Goal: Task Accomplishment & Management: Manage account settings

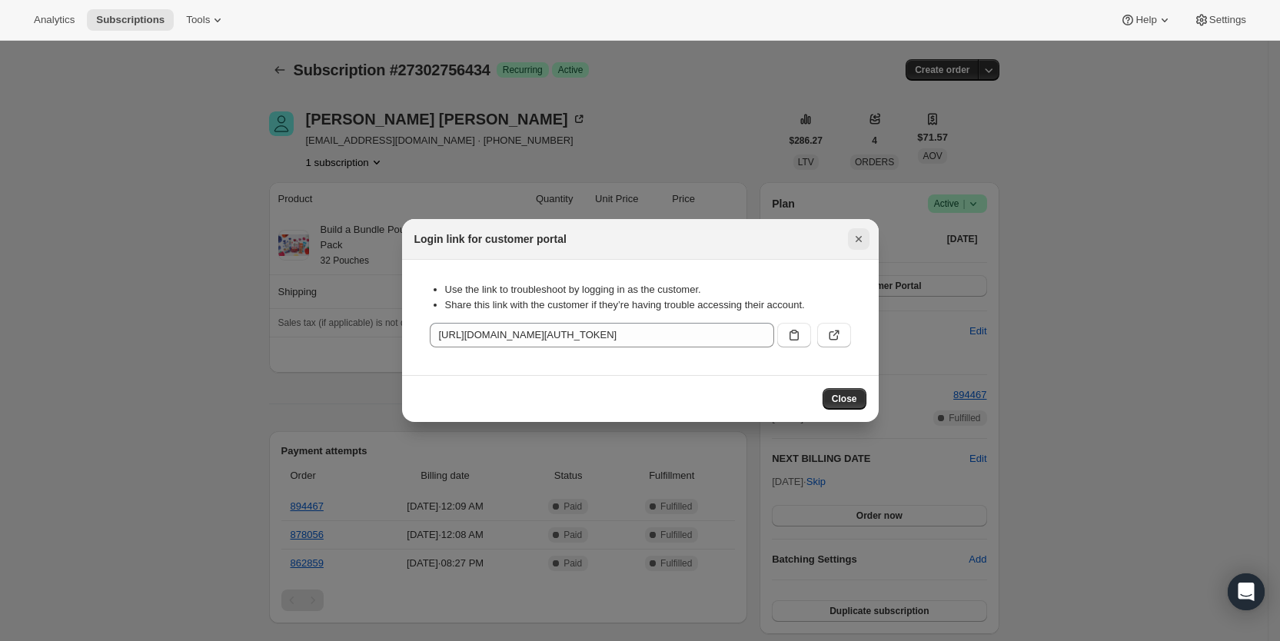
click at [865, 244] on icon "Close" at bounding box center [858, 238] width 15 height 15
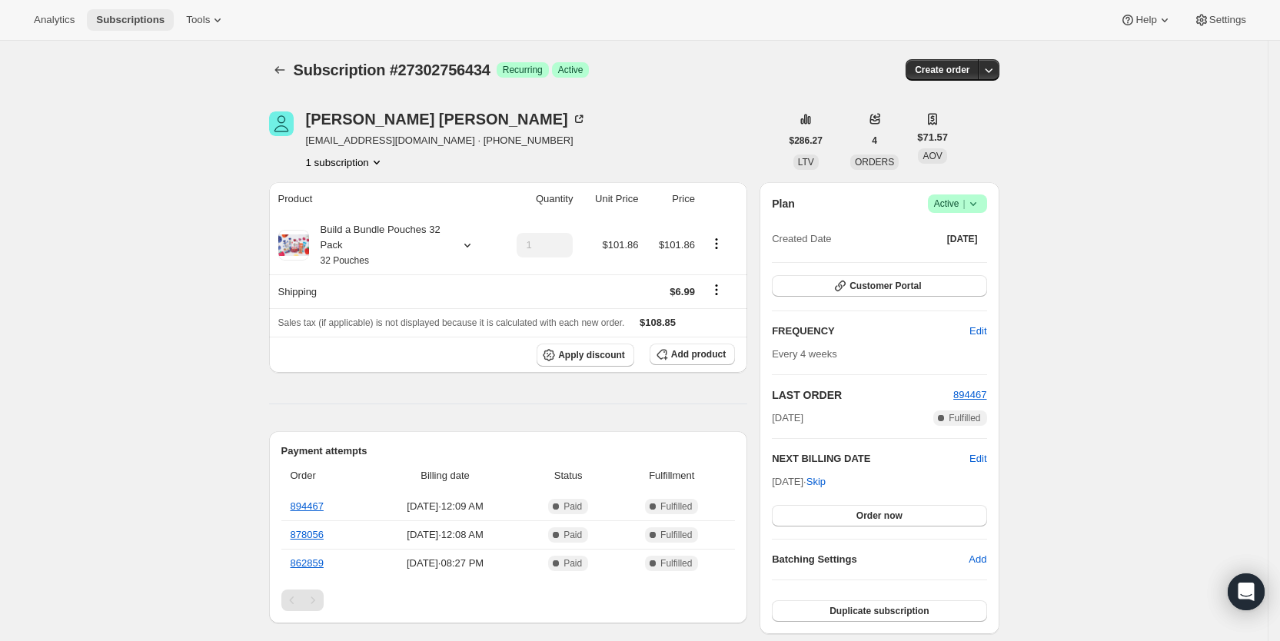
click at [147, 22] on span "Subscriptions" at bounding box center [130, 20] width 68 height 12
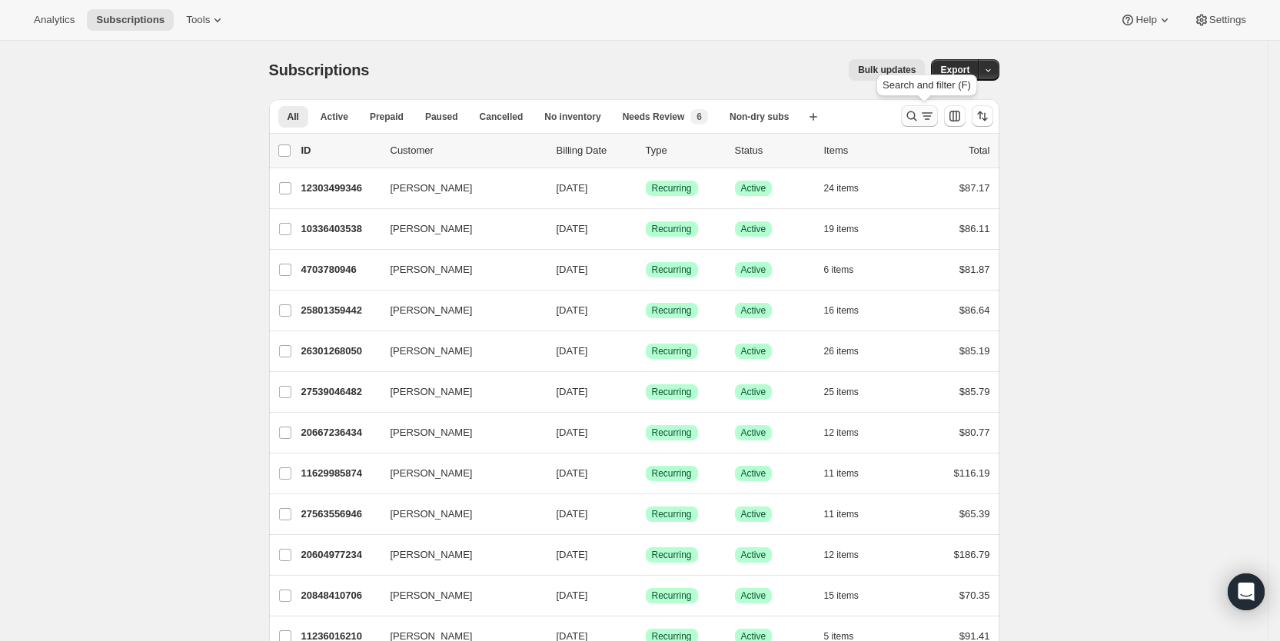
click at [926, 113] on icon "Search and filter results" at bounding box center [927, 115] width 15 height 15
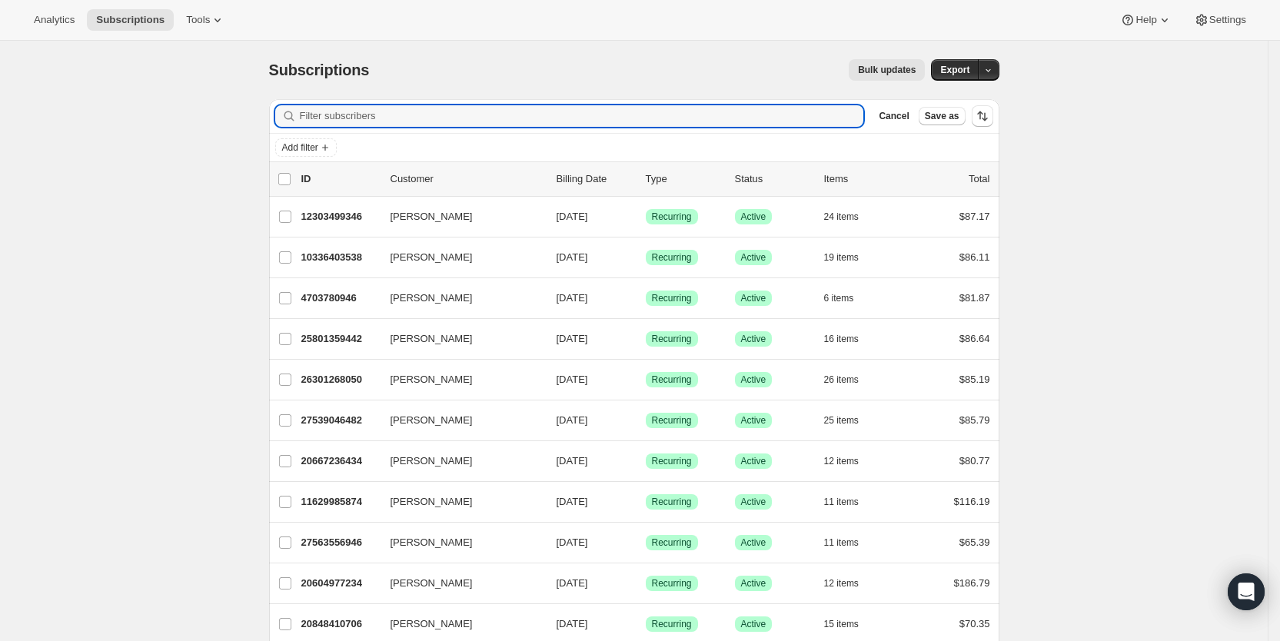
paste input "[EMAIL_ADDRESS][DOMAIN_NAME]"
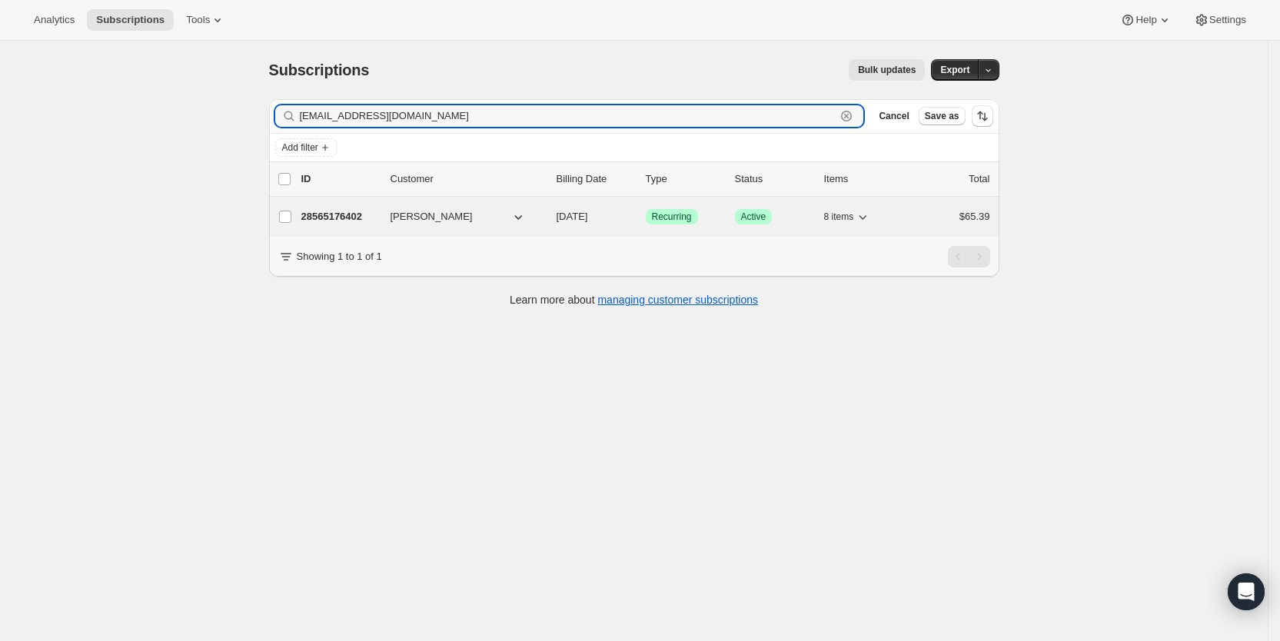
type input "[EMAIL_ADDRESS][DOMAIN_NAME]"
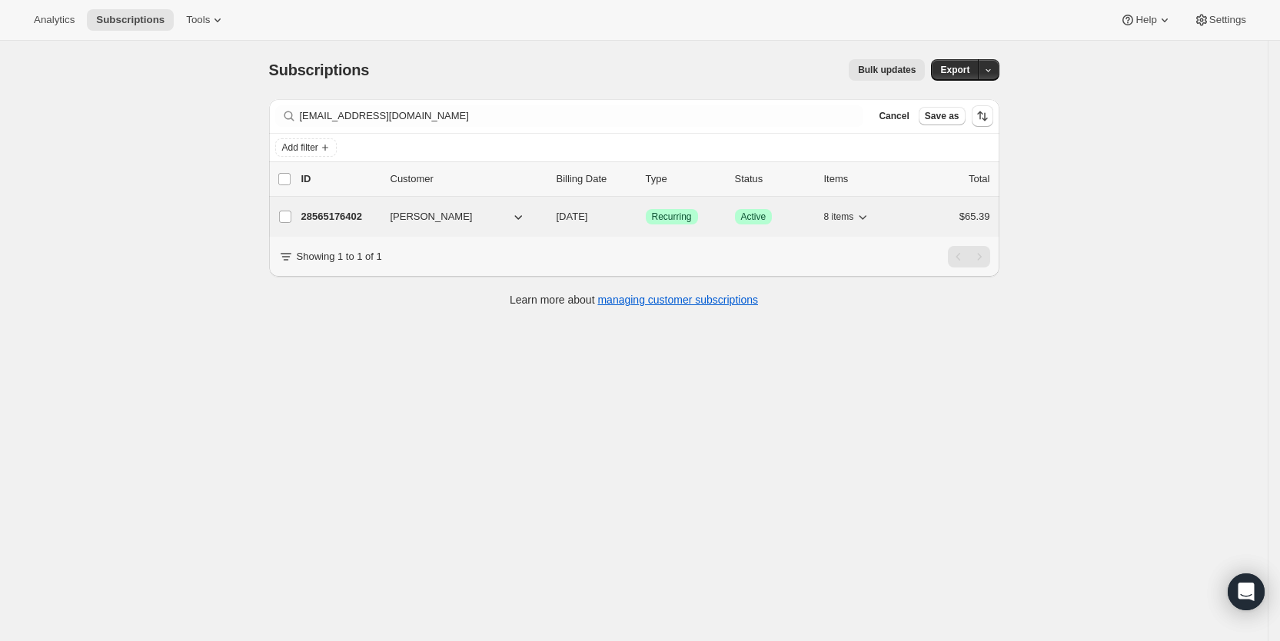
click at [588, 218] on span "[DATE]" at bounding box center [573, 217] width 32 height 12
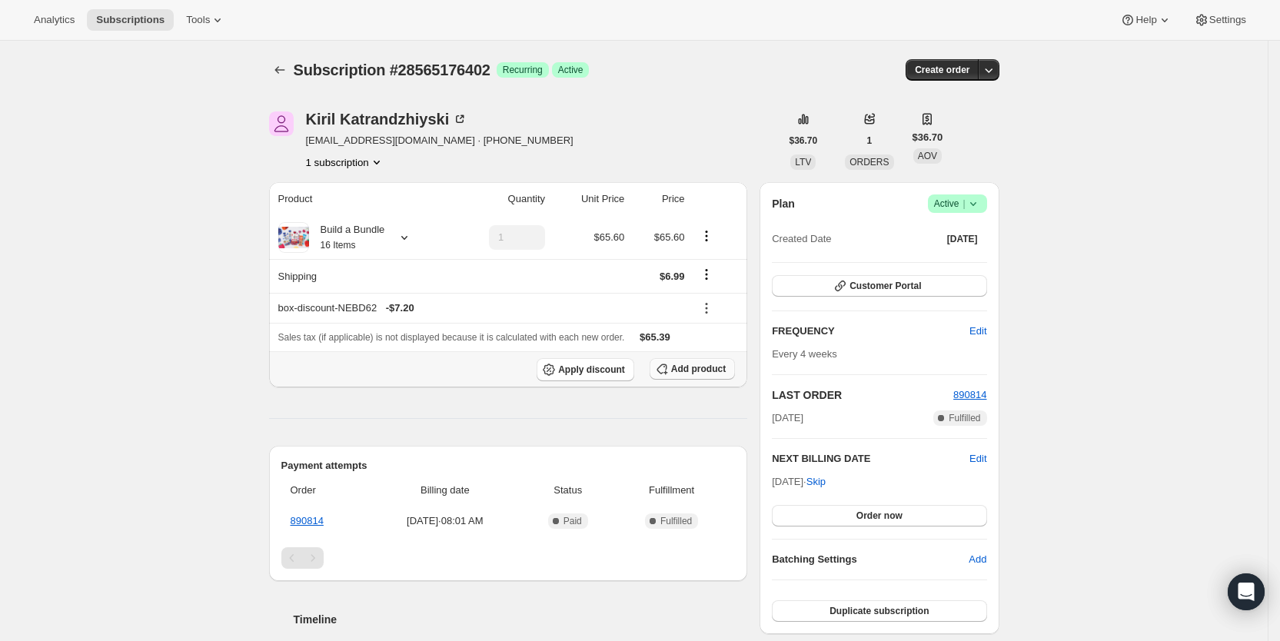
click at [684, 368] on span "Add product" at bounding box center [698, 369] width 55 height 12
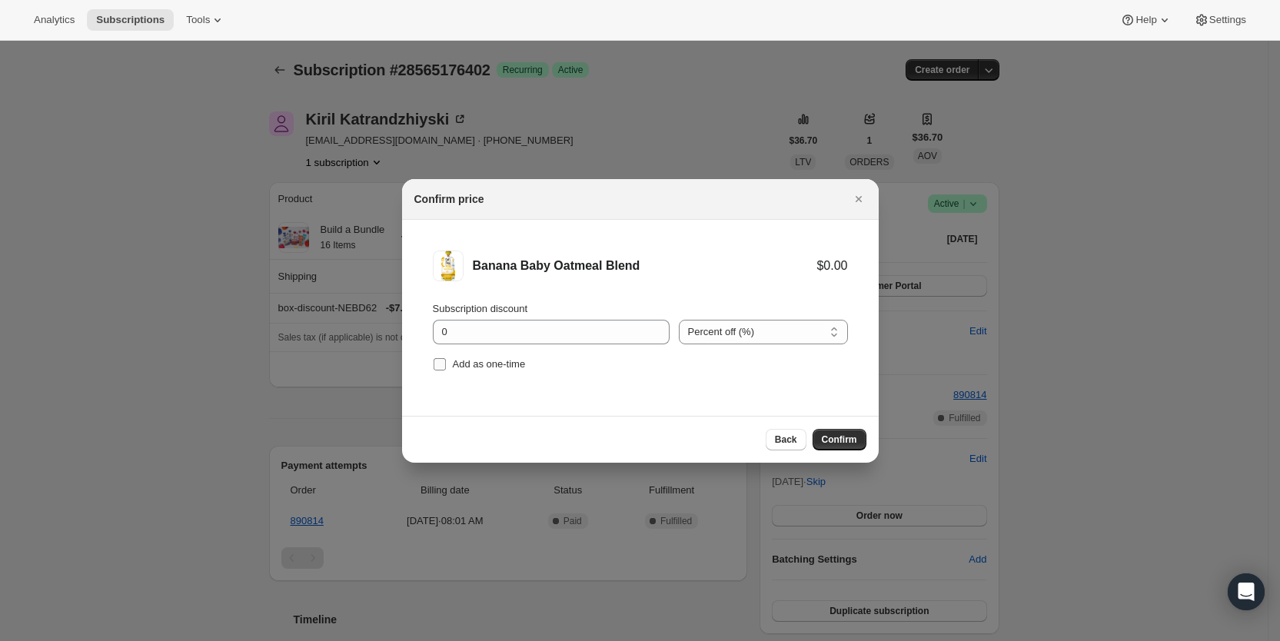
click at [437, 367] on input "Add as one-time" at bounding box center [440, 364] width 12 height 12
checkbox input "true"
drag, startPoint x: 836, startPoint y: 437, endPoint x: 474, endPoint y: 374, distance: 368.3
click at [834, 436] on span "Confirm" at bounding box center [839, 440] width 35 height 12
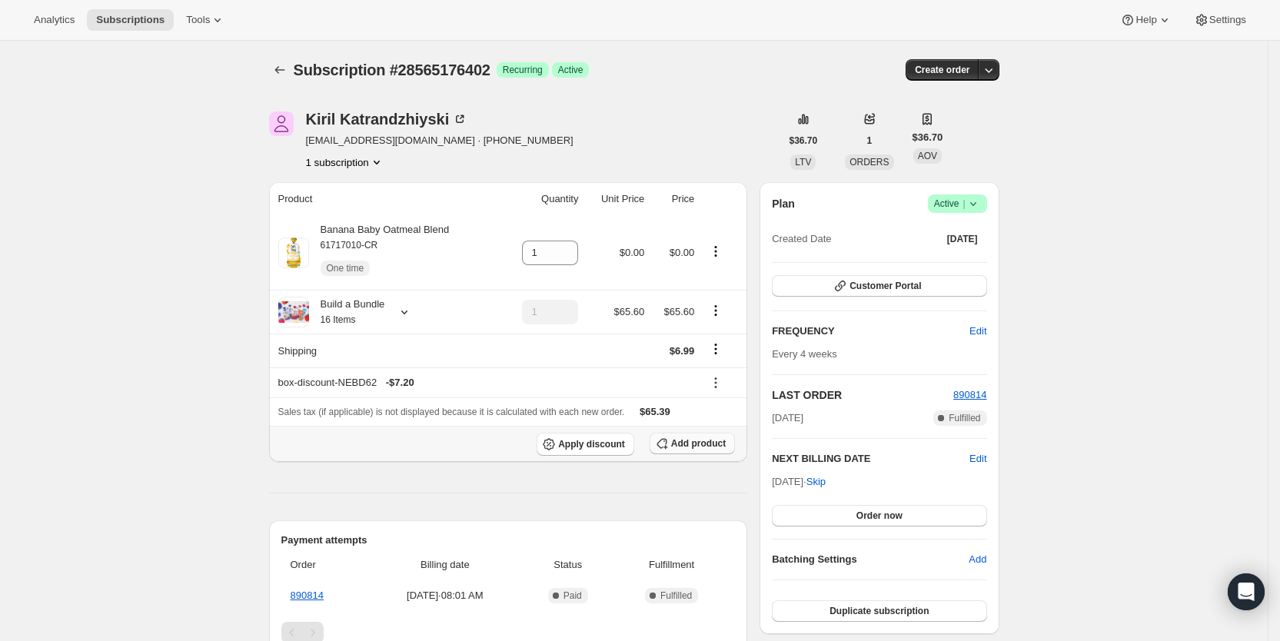
click at [692, 444] on span "Add product" at bounding box center [698, 443] width 55 height 12
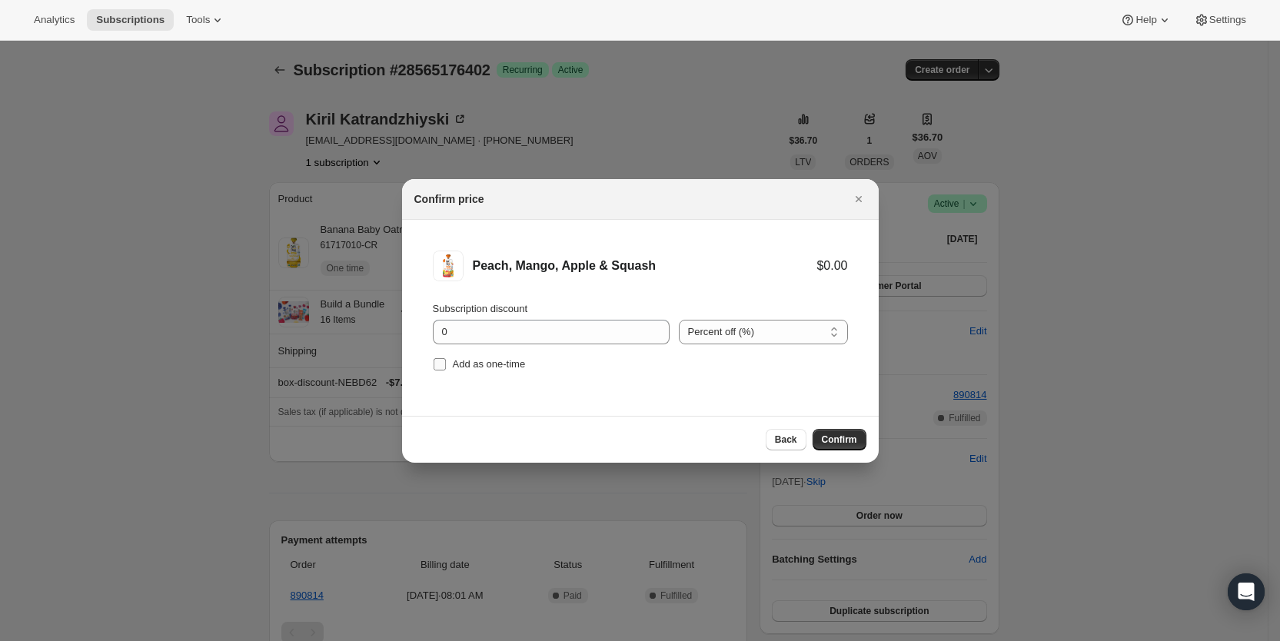
click at [441, 364] on input "Add as one-time" at bounding box center [440, 364] width 12 height 12
checkbox input "true"
click at [839, 444] on span "Confirm" at bounding box center [839, 440] width 35 height 12
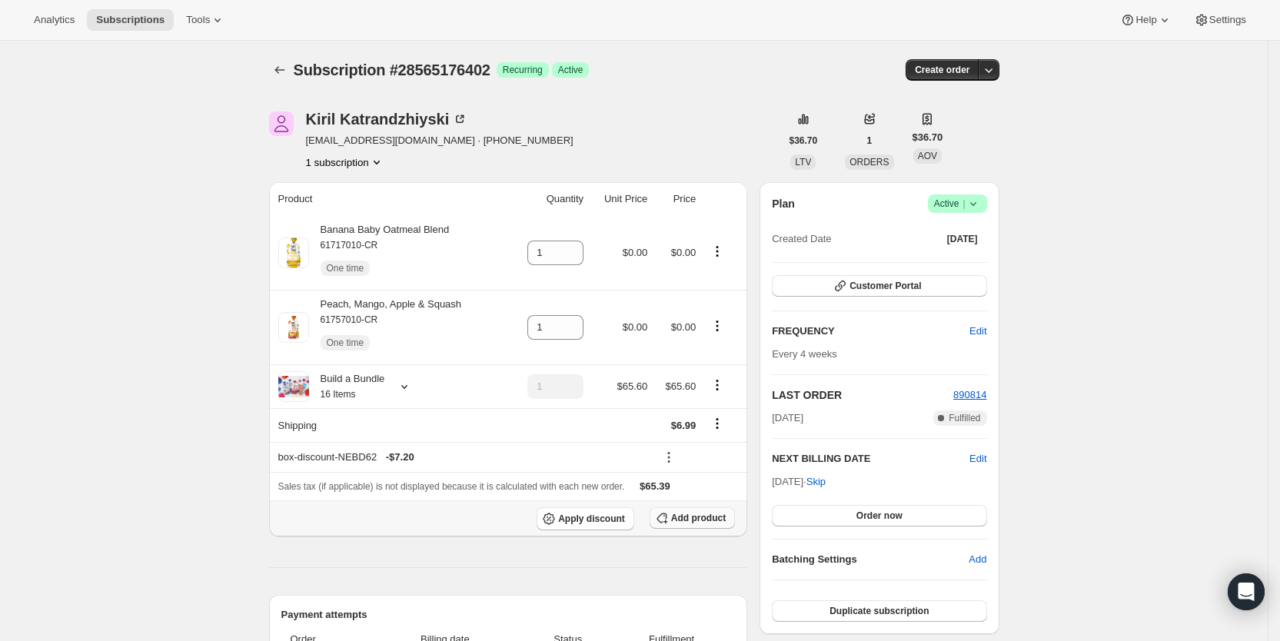
click at [718, 519] on span "Add product" at bounding box center [698, 518] width 55 height 12
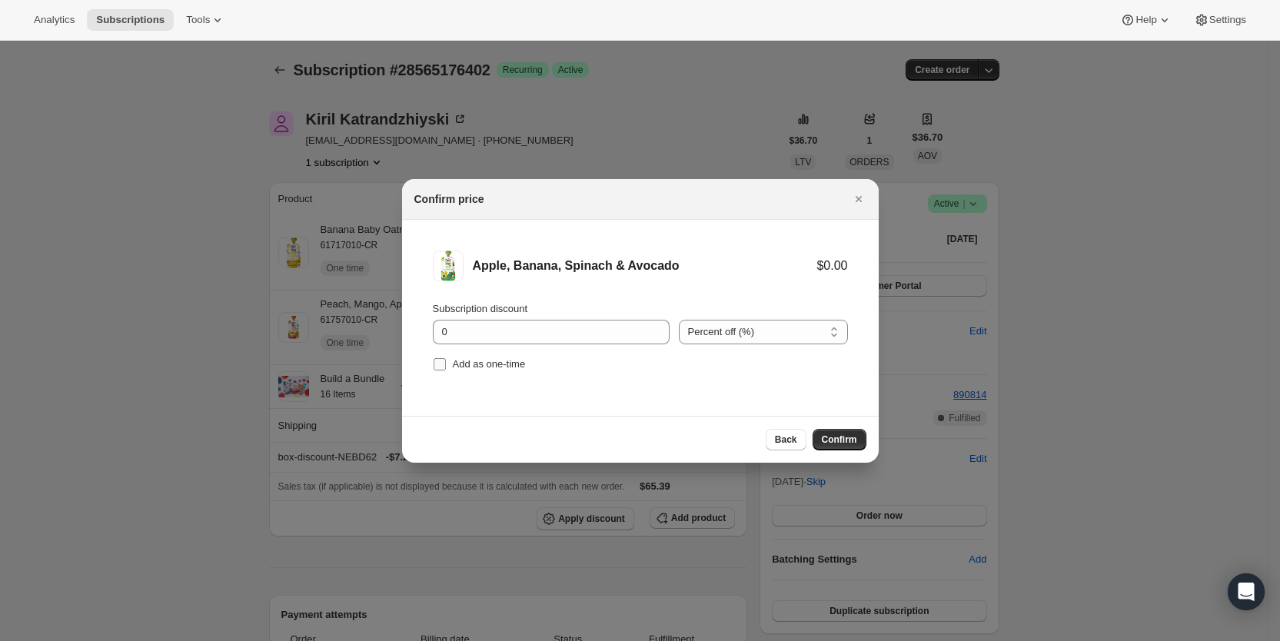
click at [441, 358] on input "Add as one-time" at bounding box center [440, 364] width 12 height 12
checkbox input "true"
click at [856, 441] on span "Confirm" at bounding box center [839, 440] width 35 height 12
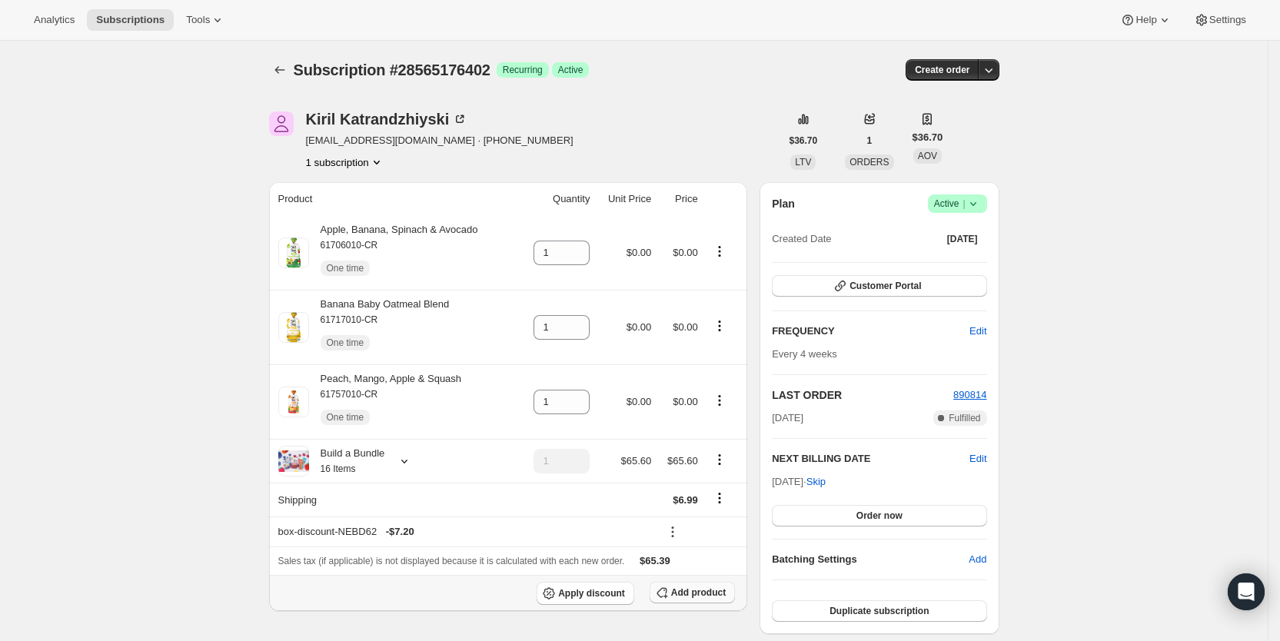
click at [702, 595] on span "Add product" at bounding box center [698, 593] width 55 height 12
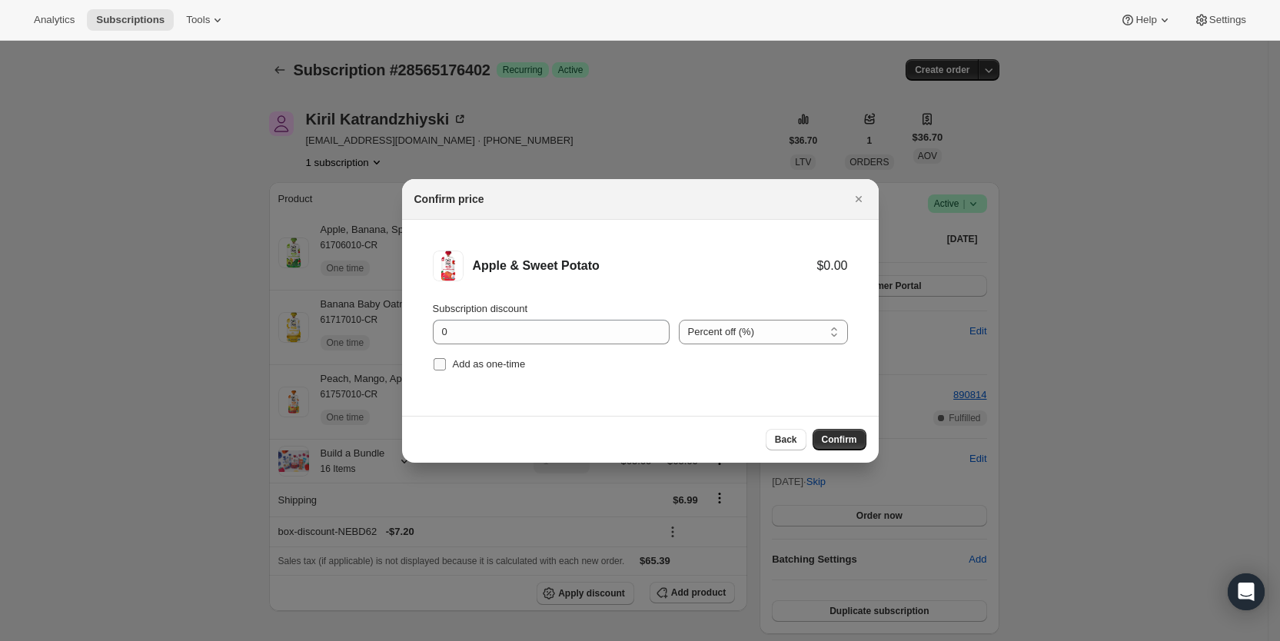
click at [446, 365] on span ":r89d:" at bounding box center [440, 365] width 14 height 14
click at [446, 365] on input "Add as one-time" at bounding box center [440, 364] width 12 height 12
checkbox input "true"
click at [833, 441] on span "Confirm" at bounding box center [839, 440] width 35 height 12
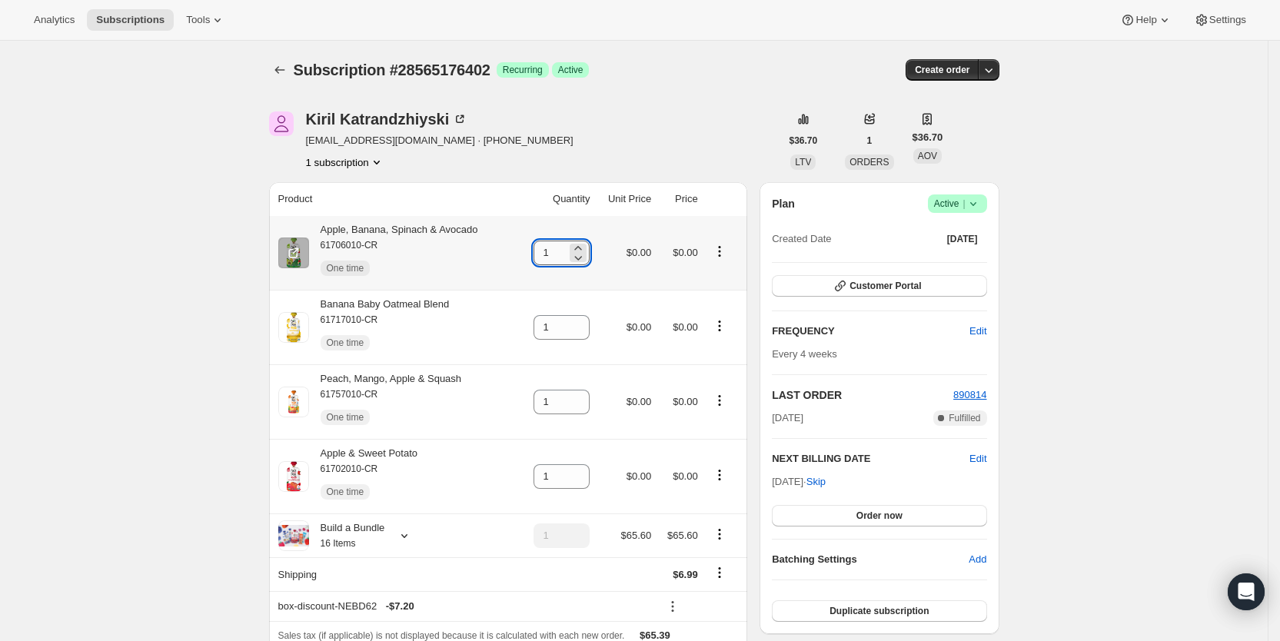
drag, startPoint x: 548, startPoint y: 258, endPoint x: 558, endPoint y: 255, distance: 10.5
click at [558, 255] on input "1" at bounding box center [550, 253] width 33 height 25
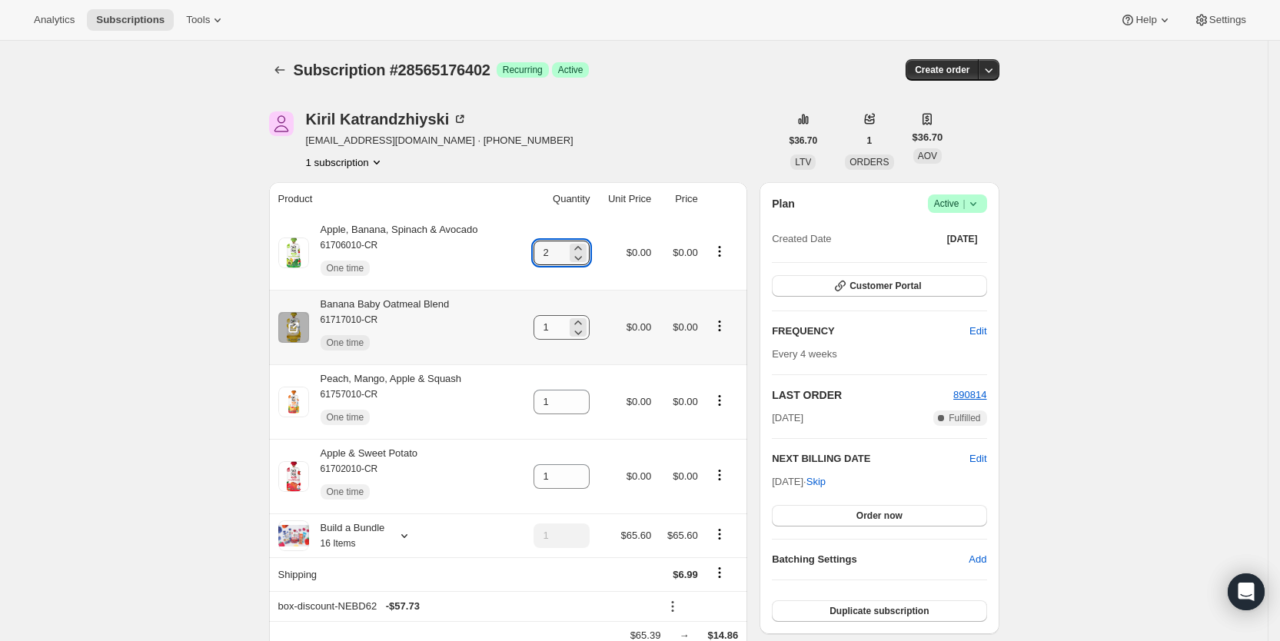
type input "2"
drag, startPoint x: 550, startPoint y: 325, endPoint x: 564, endPoint y: 324, distance: 13.9
click at [564, 324] on input "1" at bounding box center [550, 327] width 33 height 25
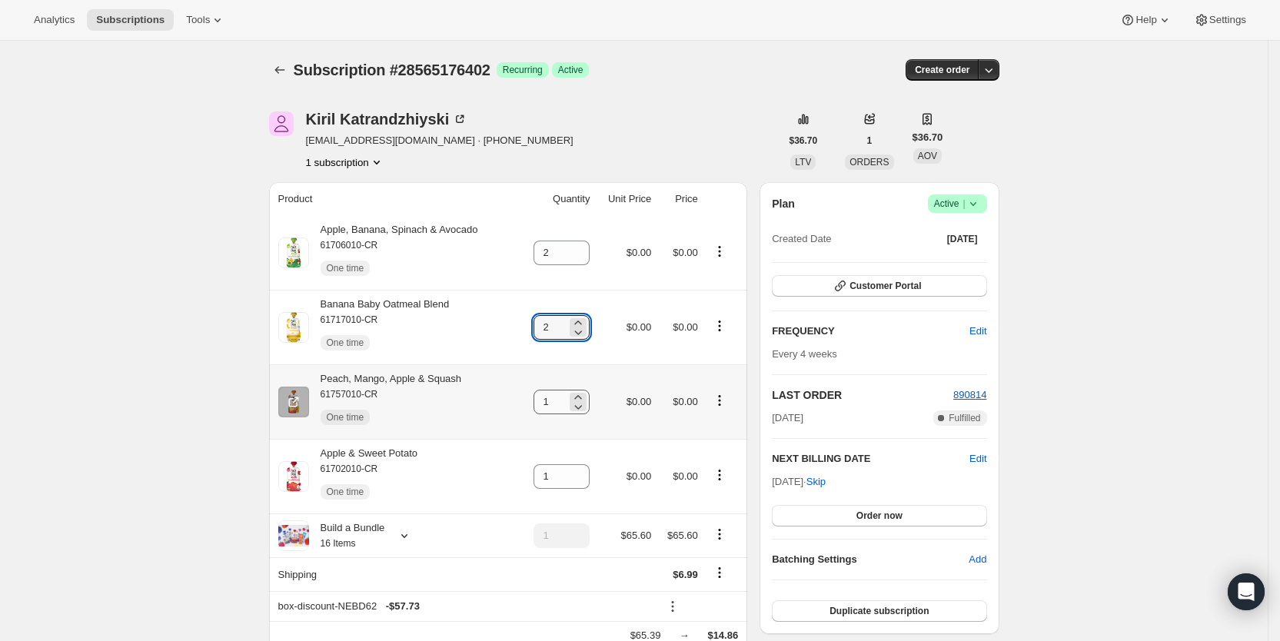
type input "2"
drag, startPoint x: 550, startPoint y: 404, endPoint x: 569, endPoint y: 401, distance: 19.5
click at [567, 401] on input "1" at bounding box center [550, 402] width 33 height 25
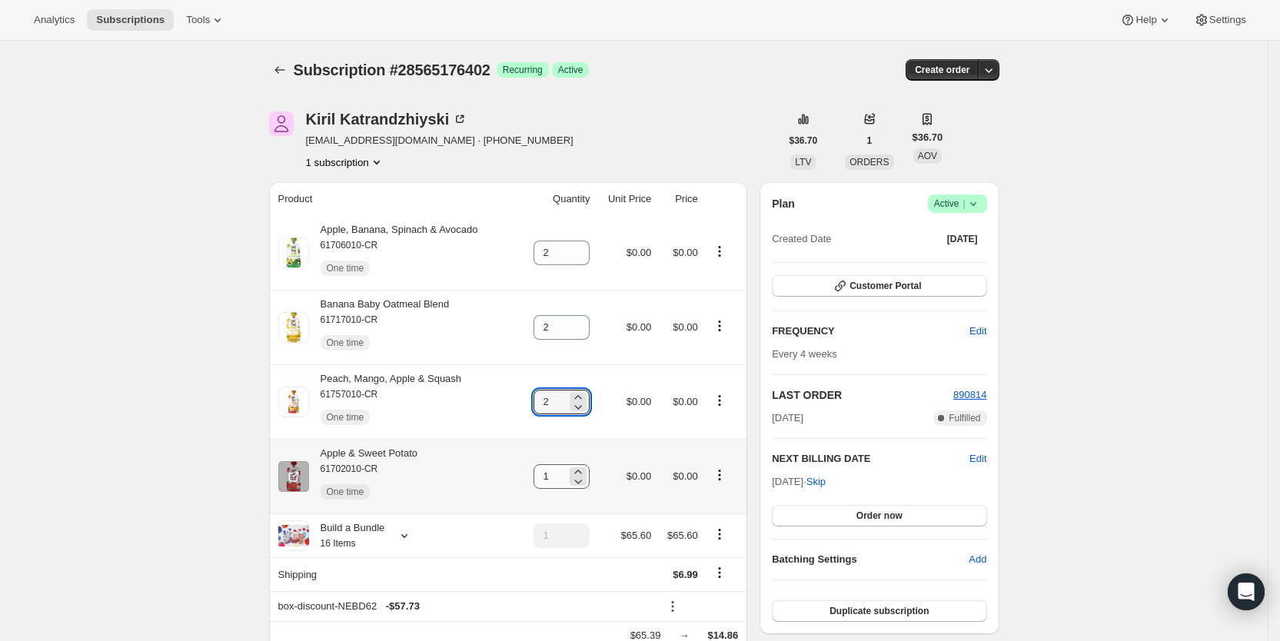
type input "2"
drag, startPoint x: 550, startPoint y: 478, endPoint x: 574, endPoint y: 477, distance: 24.7
click at [574, 477] on div "1" at bounding box center [562, 476] width 56 height 25
type input "2"
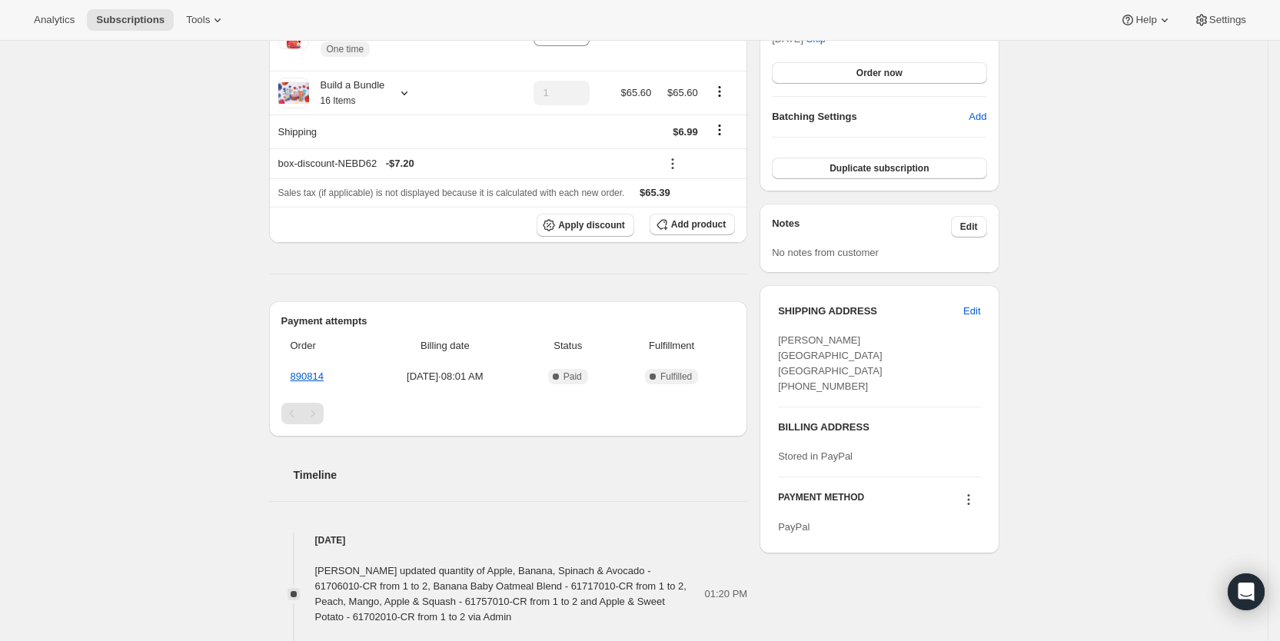
scroll to position [447, 0]
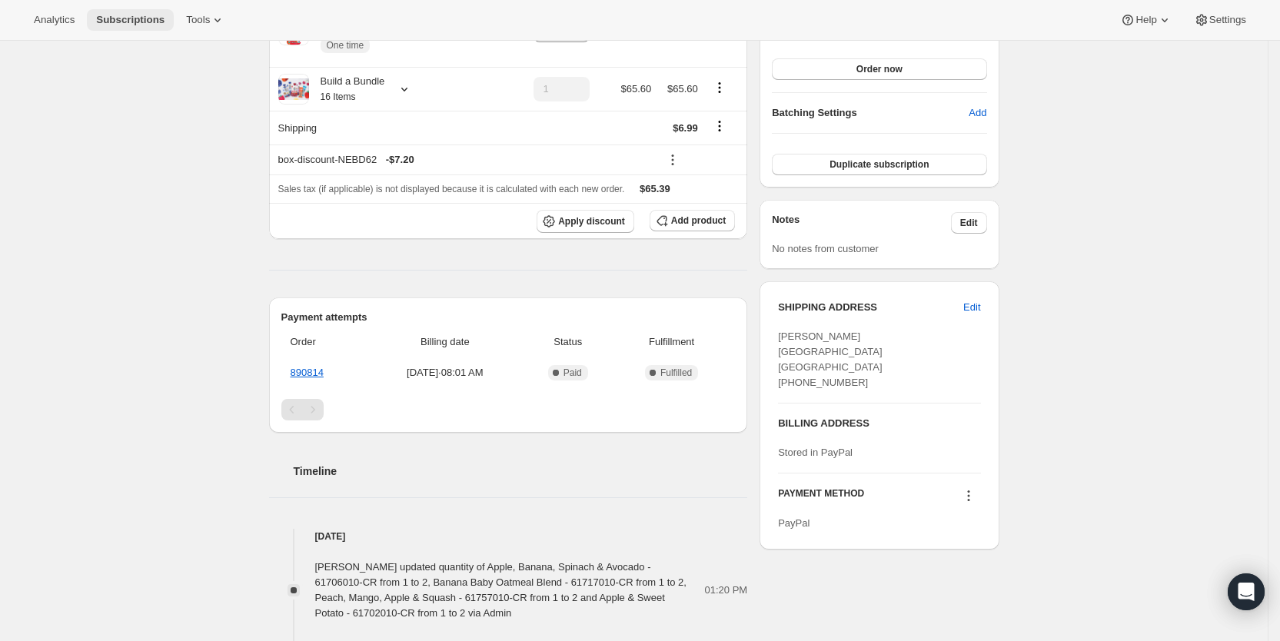
click at [141, 23] on span "Subscriptions" at bounding box center [130, 20] width 68 height 12
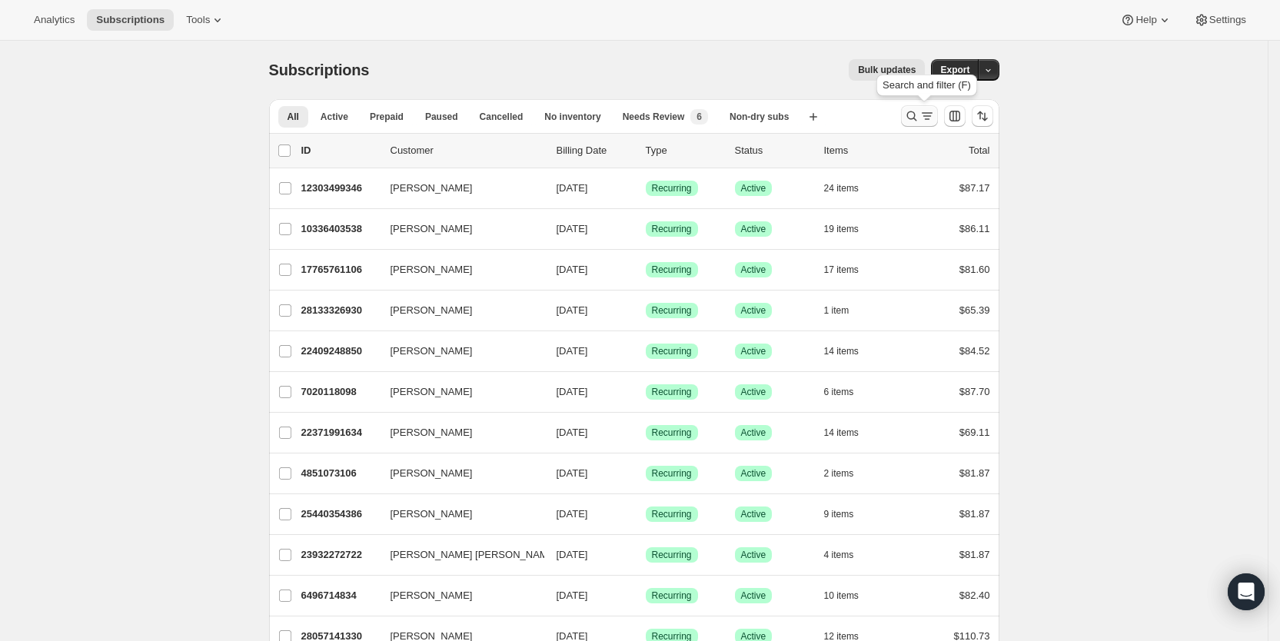
click at [935, 114] on icon "Search and filter results" at bounding box center [927, 115] width 15 height 15
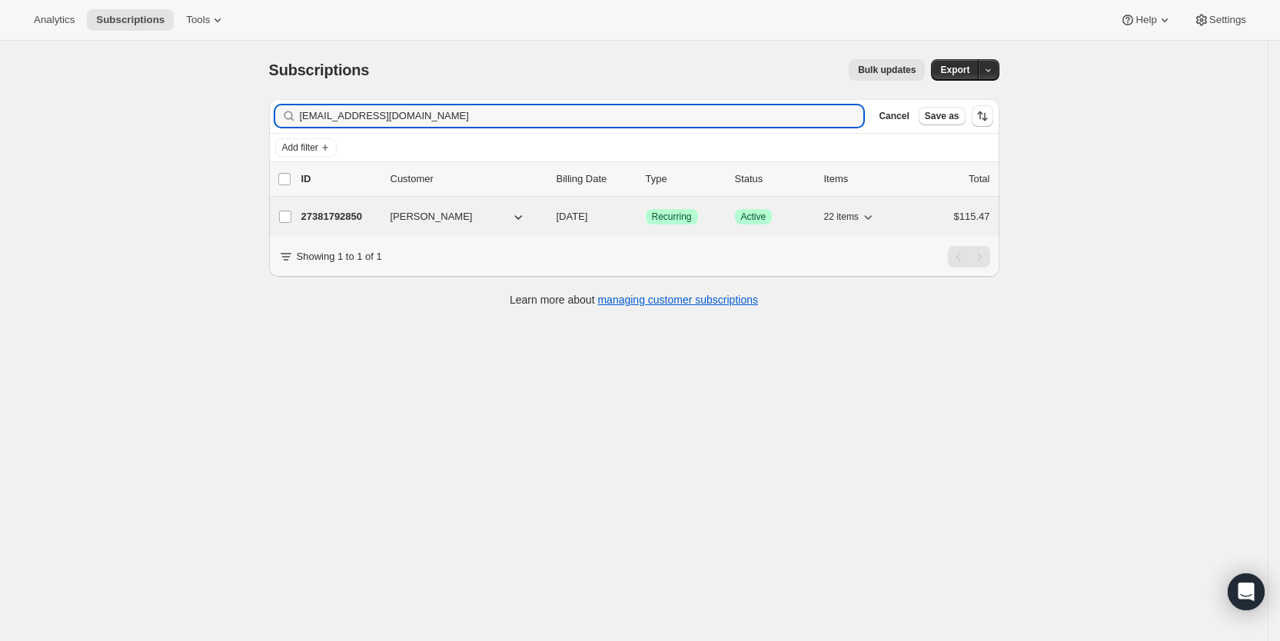
type input "[EMAIL_ADDRESS][DOMAIN_NAME]"
click at [588, 220] on span "[DATE]" at bounding box center [573, 217] width 32 height 12
